Goal: Information Seeking & Learning: Learn about a topic

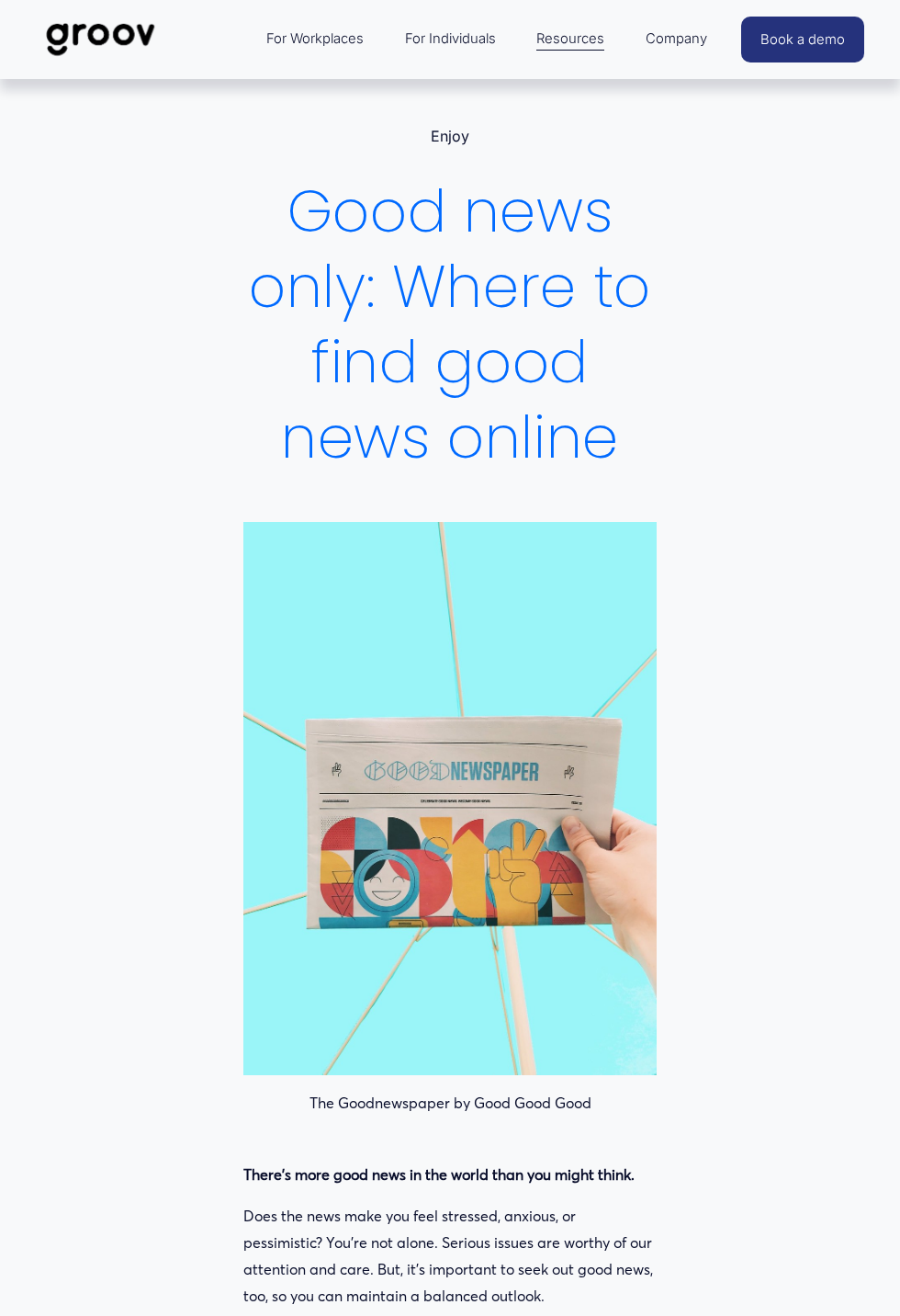
scroll to position [457, 0]
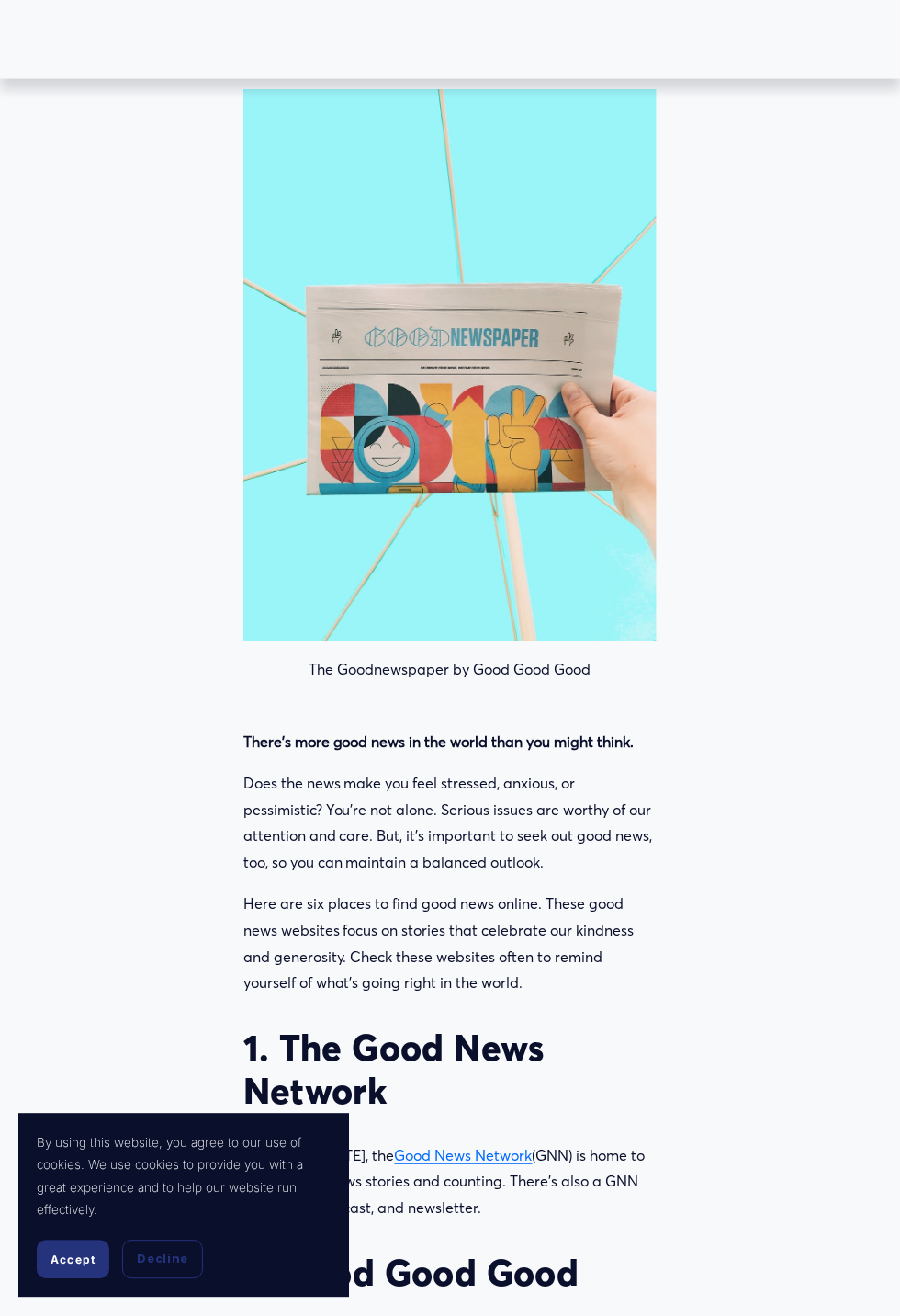
click at [188, 1268] on span "Decline" at bounding box center [162, 1260] width 51 height 17
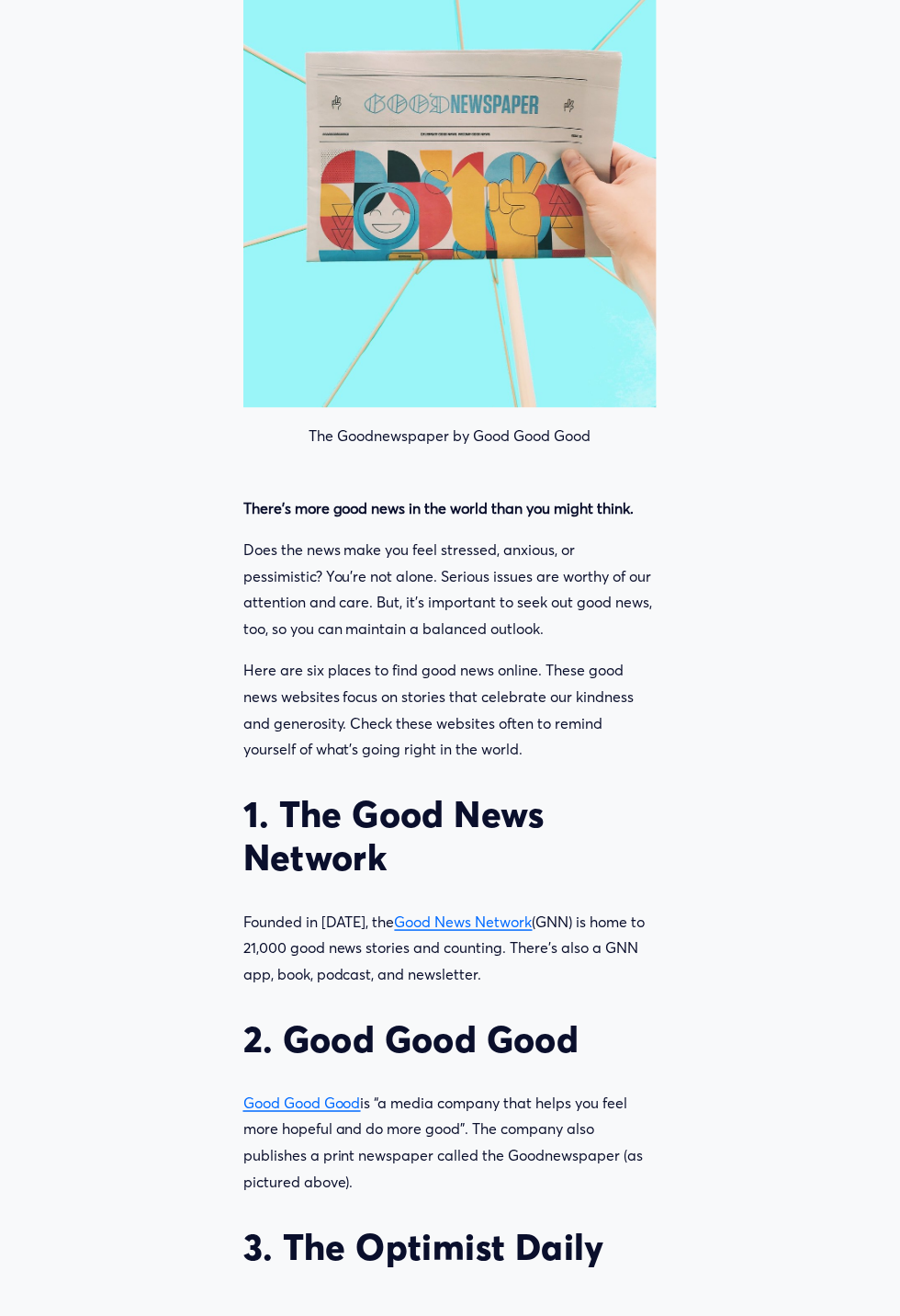
scroll to position [726, 0]
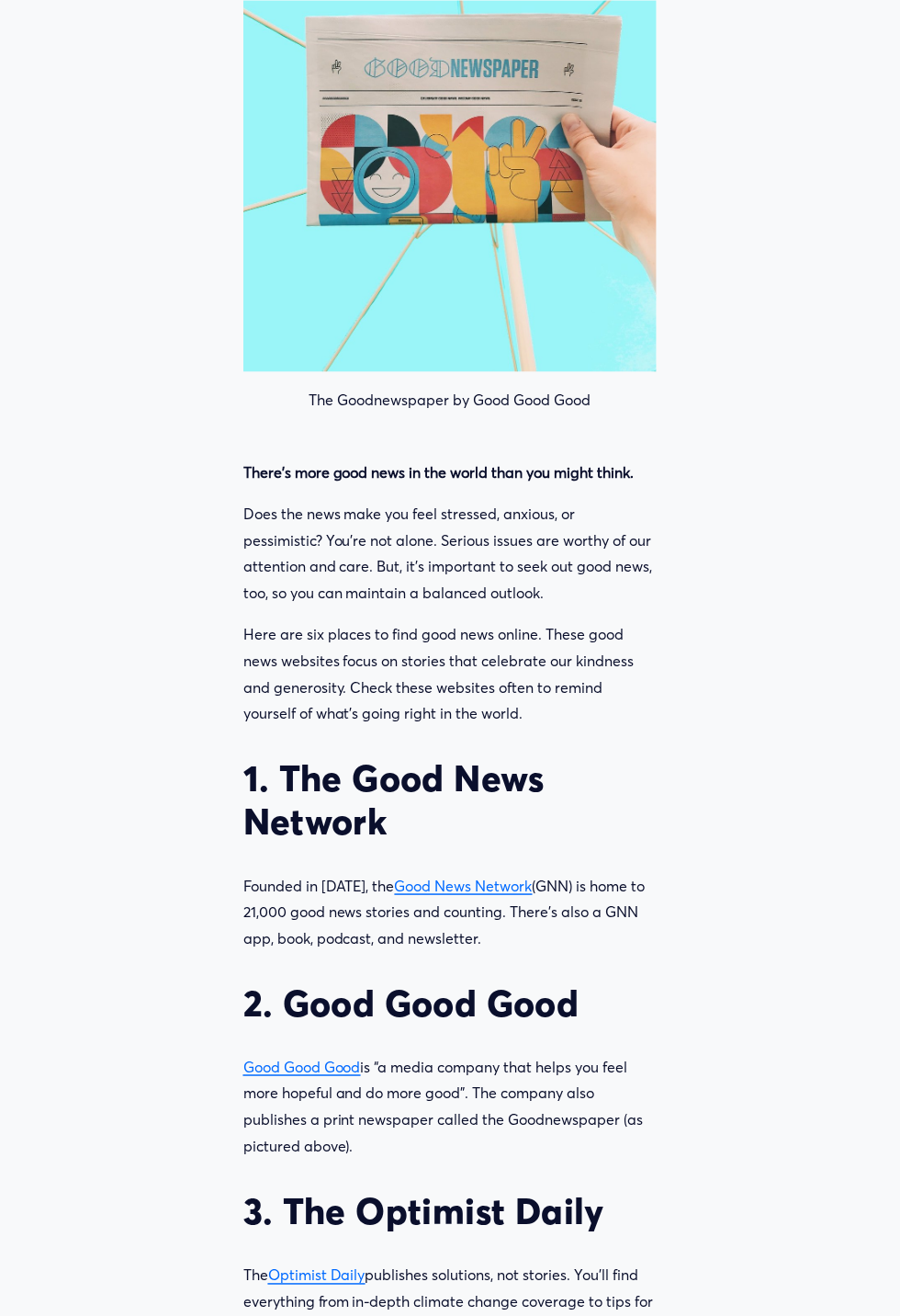
click at [461, 887] on span "Good News Network" at bounding box center [464, 886] width 138 height 19
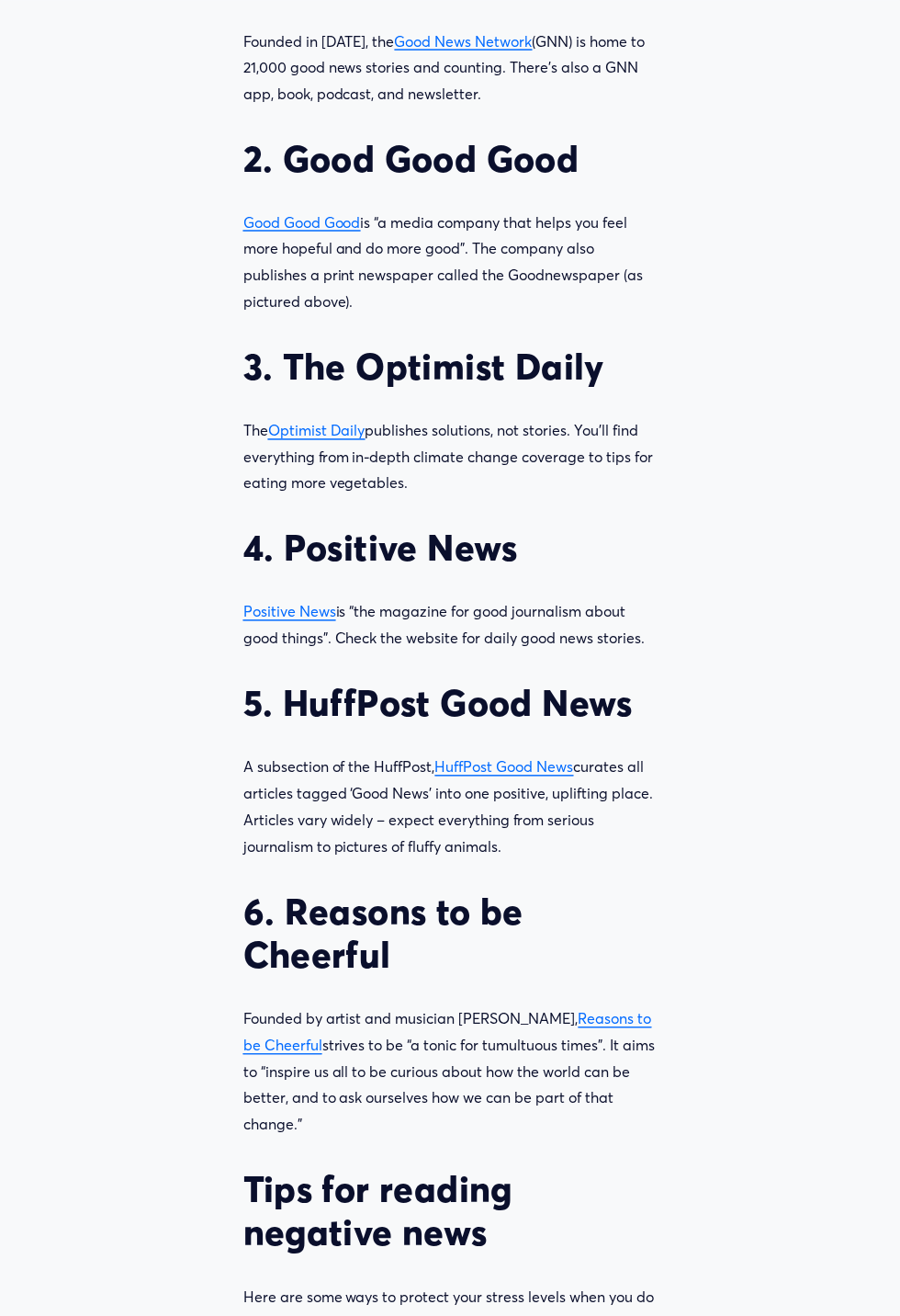
scroll to position [1570, 0]
click at [611, 1021] on span "Reasons to be Cheerful" at bounding box center [447, 1033] width 409 height 45
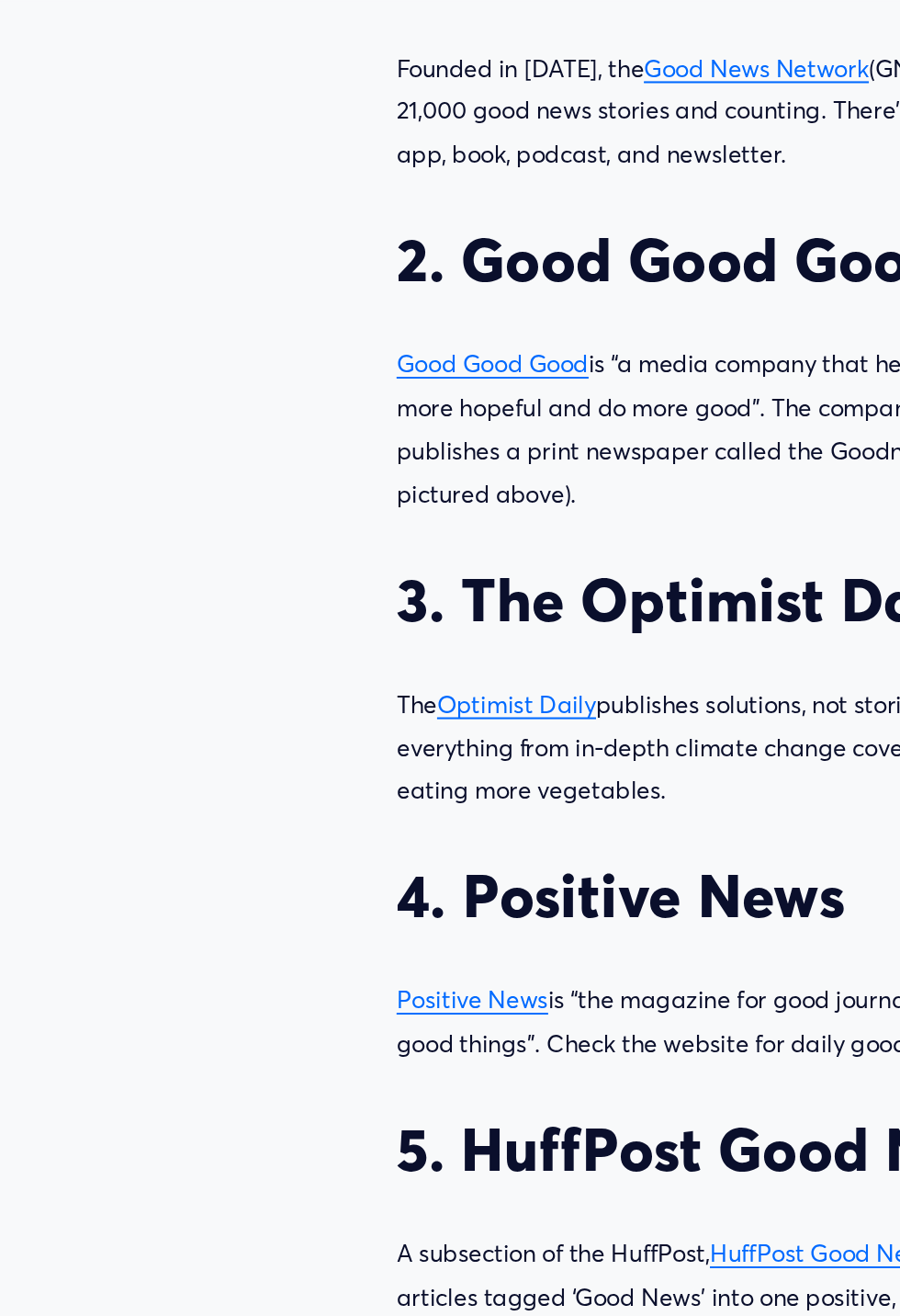
scroll to position [1570, 0]
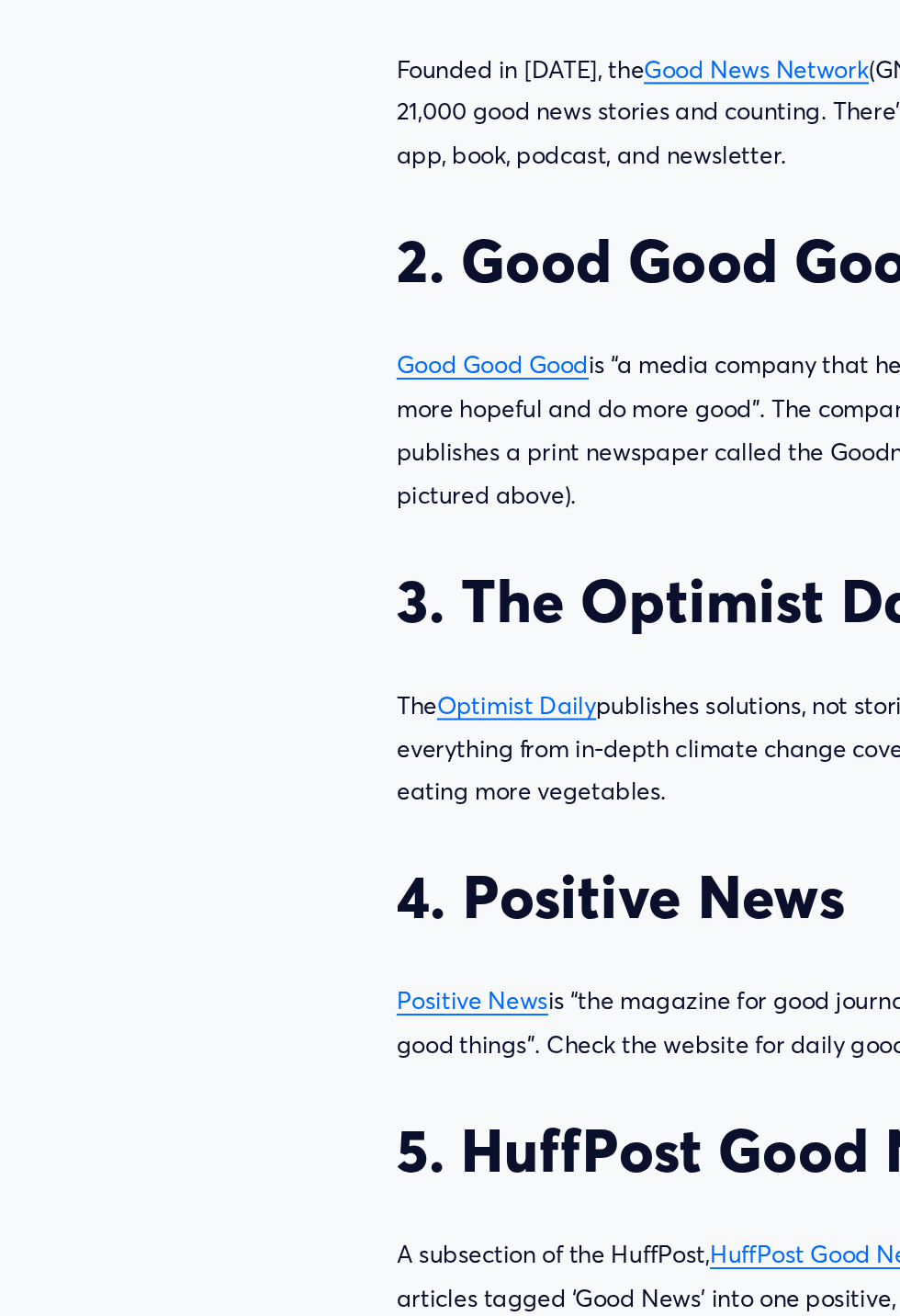
click at [506, 769] on span "HuffPost Good News" at bounding box center [504, 769] width 139 height 19
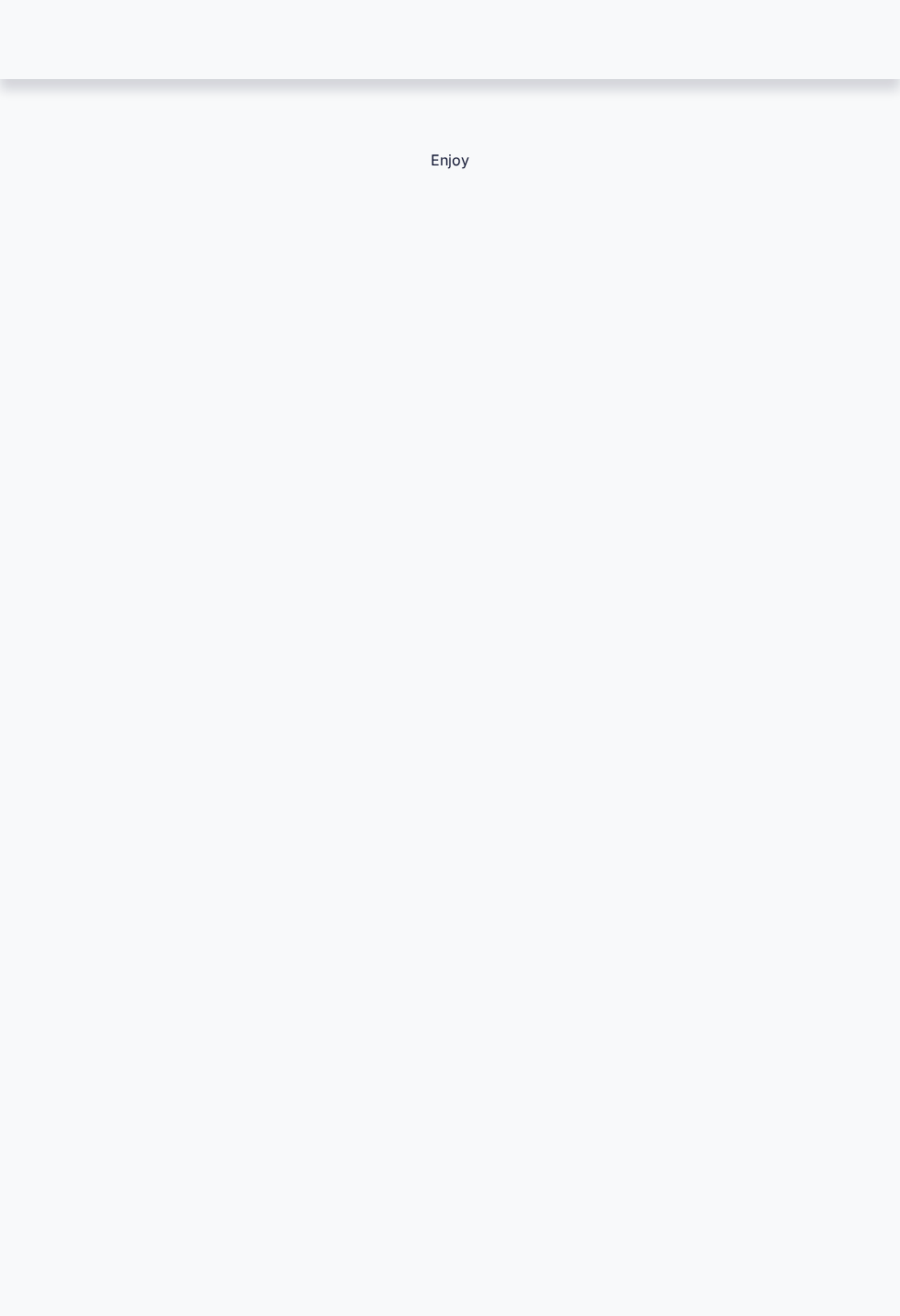
scroll to position [1570, 0]
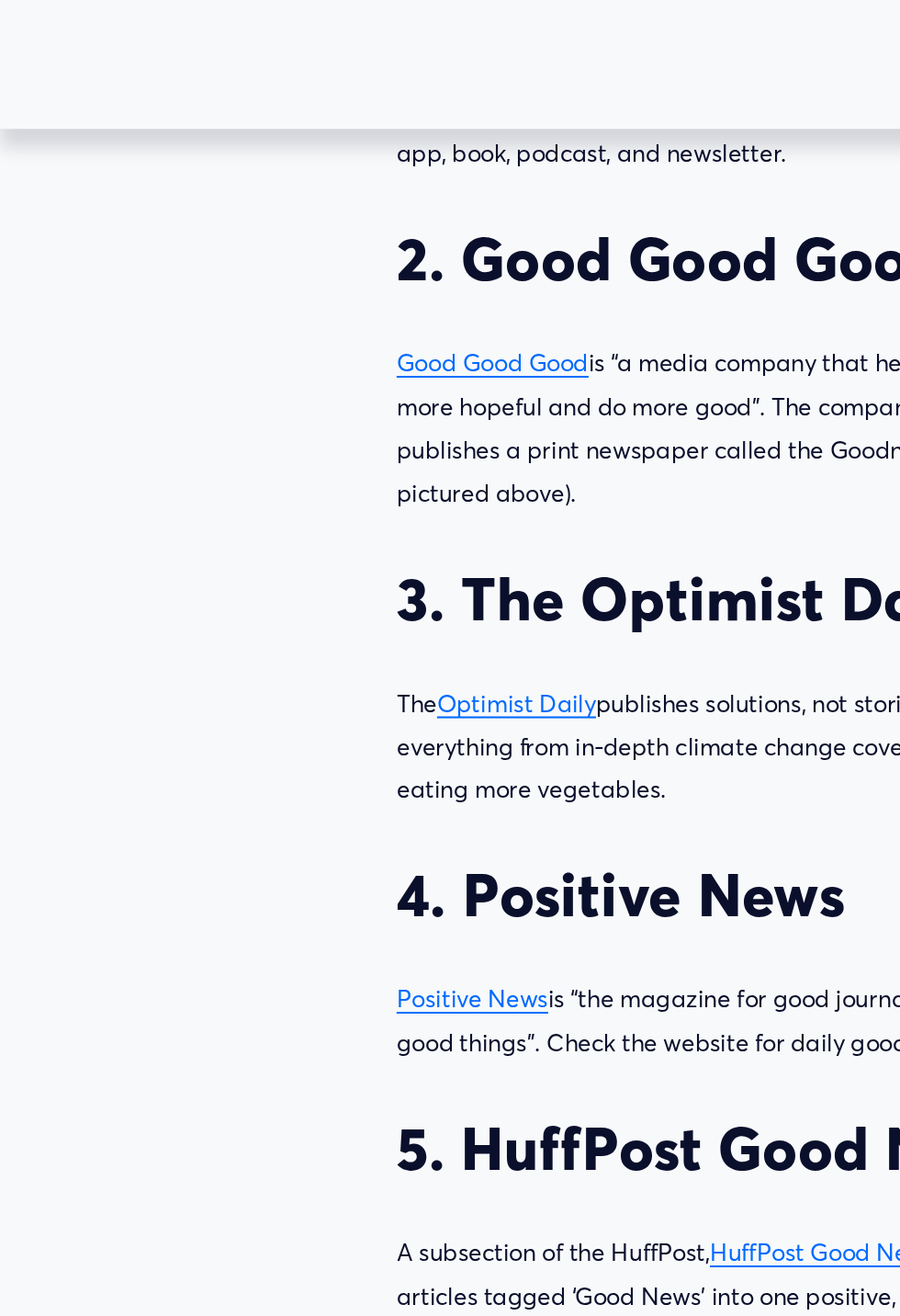
click at [317, 615] on span "Positive News" at bounding box center [290, 612] width 93 height 19
